Goal: Task Accomplishment & Management: Manage account settings

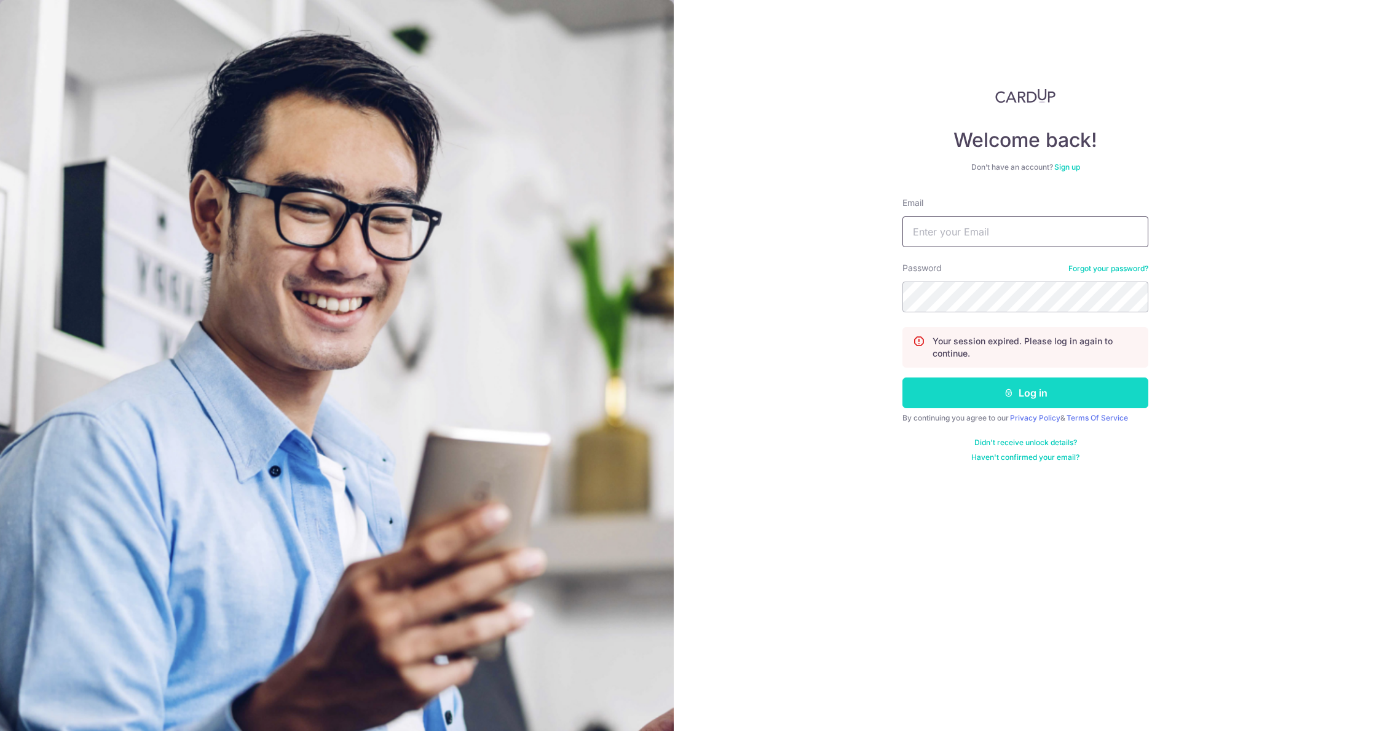
type input "[EMAIL_ADDRESS][DOMAIN_NAME]"
click at [1013, 384] on button "Log in" at bounding box center [1025, 392] width 246 height 31
